Goal: Task Accomplishment & Management: Use online tool/utility

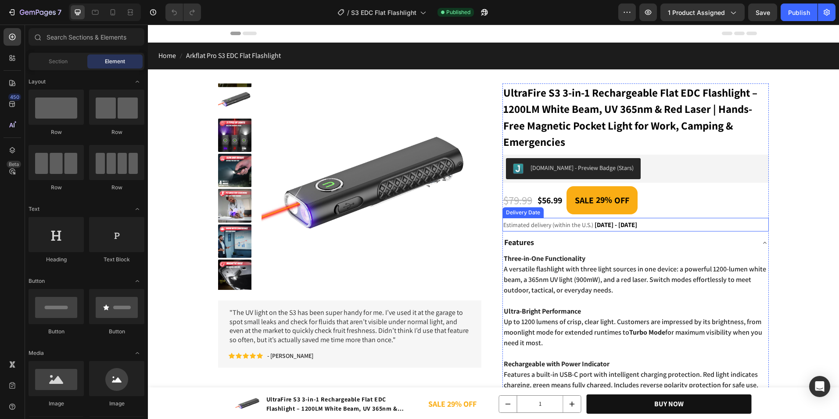
click at [621, 222] on span "[DATE] - [DATE]" at bounding box center [616, 224] width 43 height 8
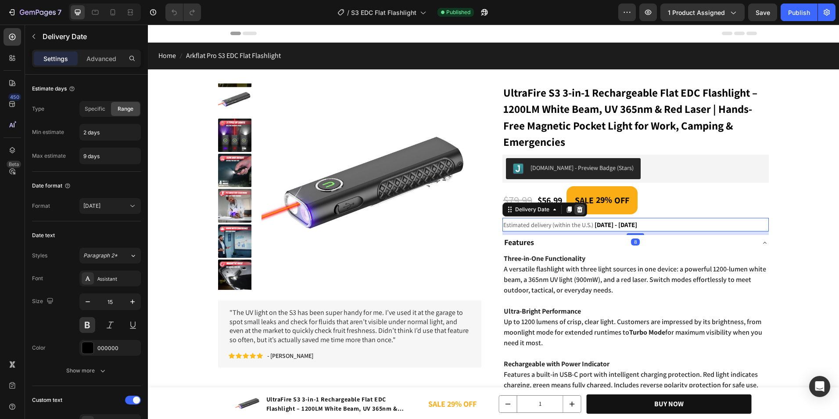
click at [578, 211] on icon at bounding box center [579, 209] width 7 height 7
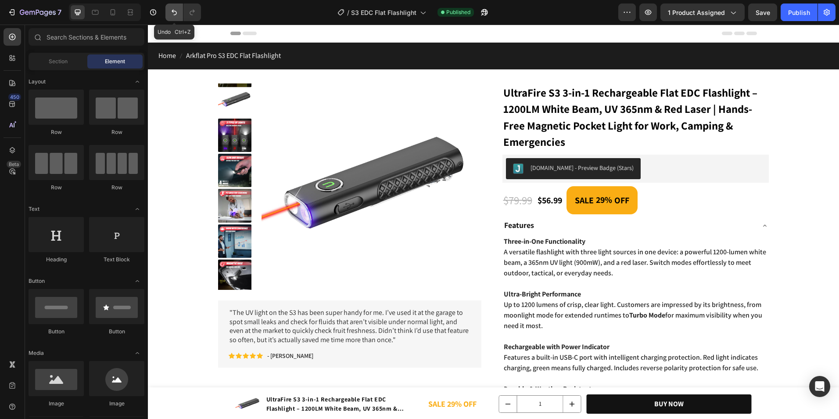
click at [176, 13] on icon "Undo/Redo" at bounding box center [174, 12] width 9 height 9
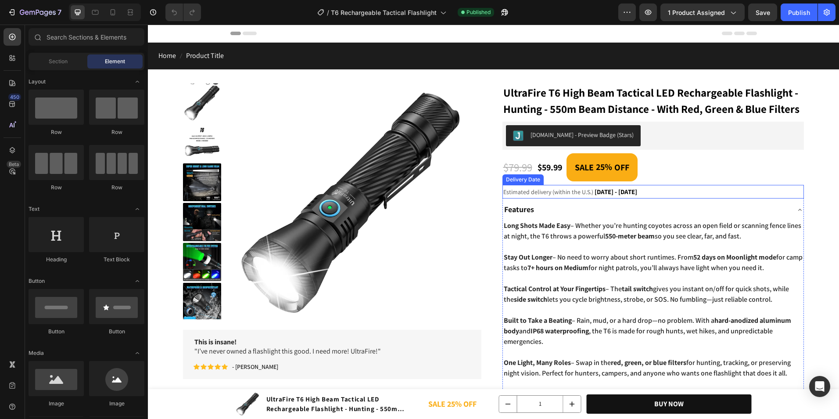
click at [567, 196] on span "Estimated delivery (within the U.S.)" at bounding box center [548, 192] width 90 height 8
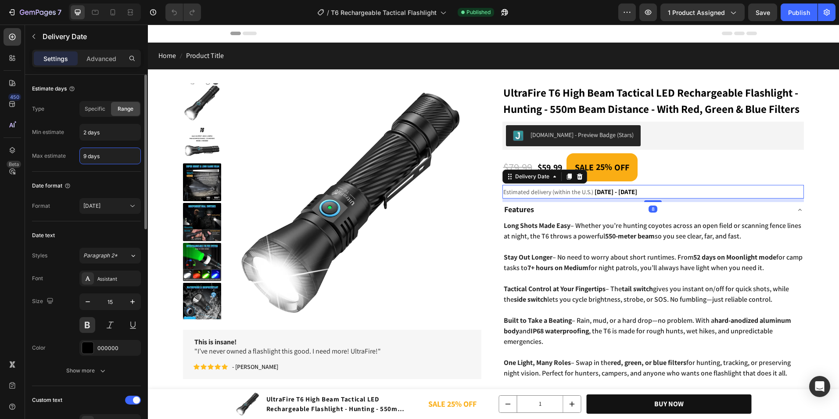
click at [86, 159] on input "9 days" at bounding box center [110, 156] width 61 height 16
type input "5 days"
click at [806, 17] on button "Publish" at bounding box center [799, 13] width 37 height 18
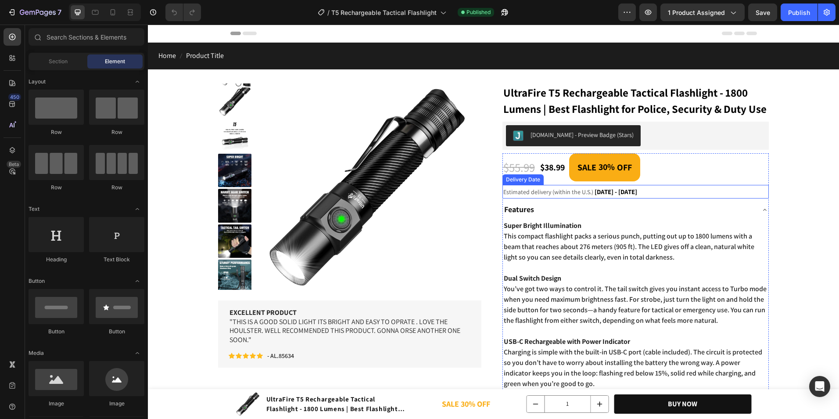
click at [595, 196] on span "[DATE] - [DATE]" at bounding box center [616, 191] width 43 height 8
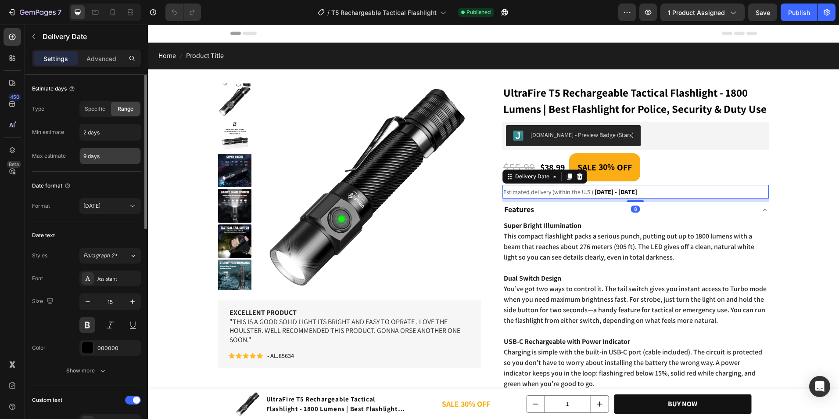
click at [85, 158] on input "9 days" at bounding box center [110, 156] width 61 height 16
click at [799, 13] on div "Publish" at bounding box center [799, 12] width 22 height 9
click at [86, 158] on input "7 days" at bounding box center [110, 156] width 61 height 16
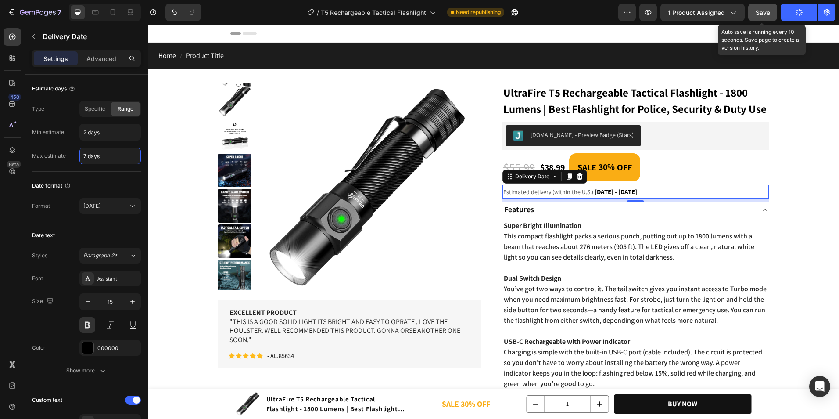
click at [772, 18] on button "Save" at bounding box center [762, 13] width 29 height 18
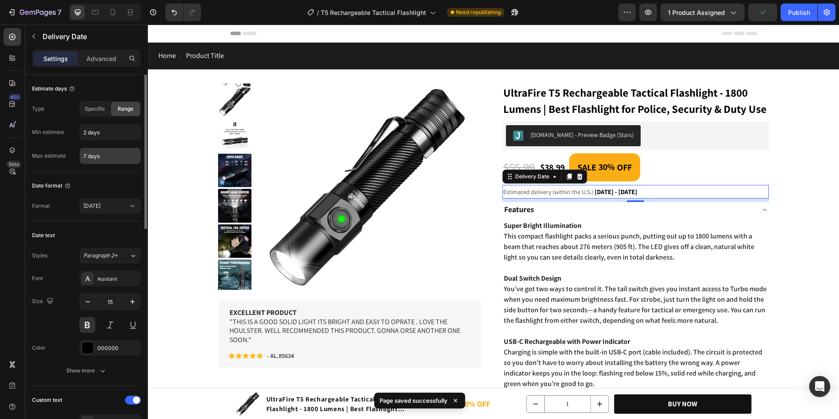
click at [85, 154] on input "7 days" at bounding box center [110, 156] width 61 height 16
click at [84, 154] on input "7 days" at bounding box center [110, 156] width 61 height 16
type input "8 days"
click at [796, 17] on div "Publish" at bounding box center [799, 12] width 22 height 9
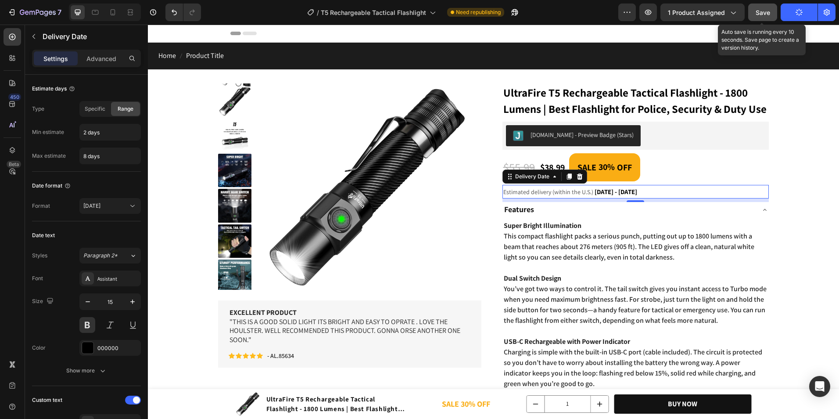
click at [769, 5] on button "Save" at bounding box center [762, 13] width 29 height 18
